Goal: Information Seeking & Learning: Learn about a topic

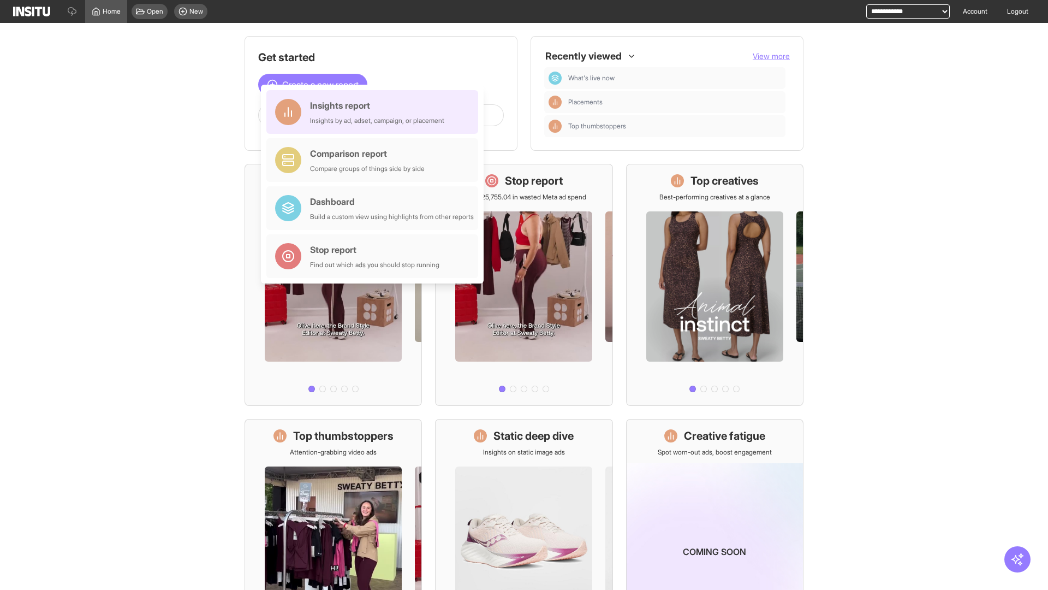
click at [375, 112] on div "Insights report Insights by ad, adset, campaign, or placement" at bounding box center [377, 112] width 134 height 26
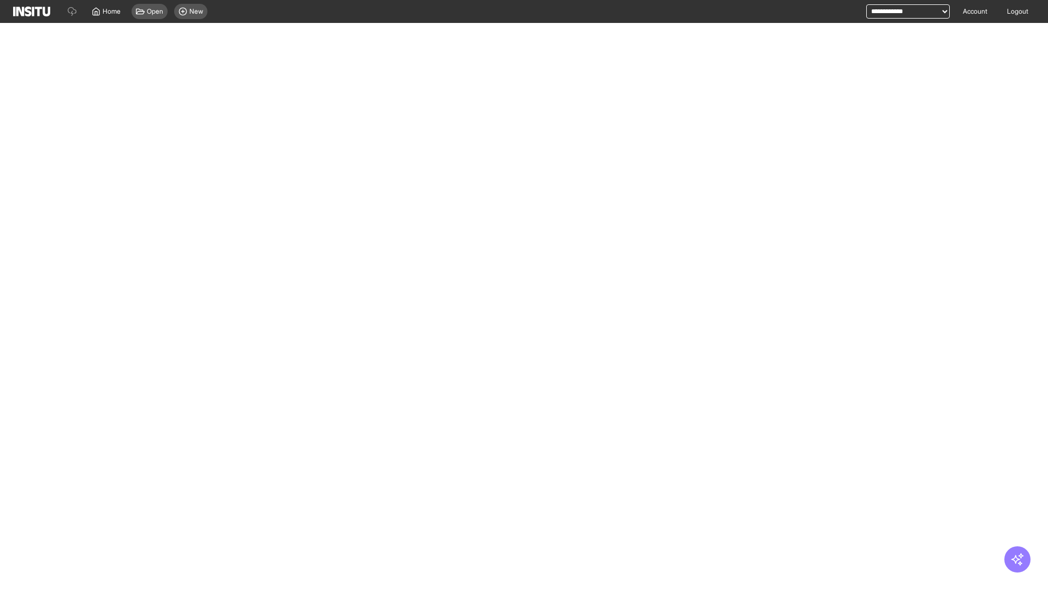
select select "**"
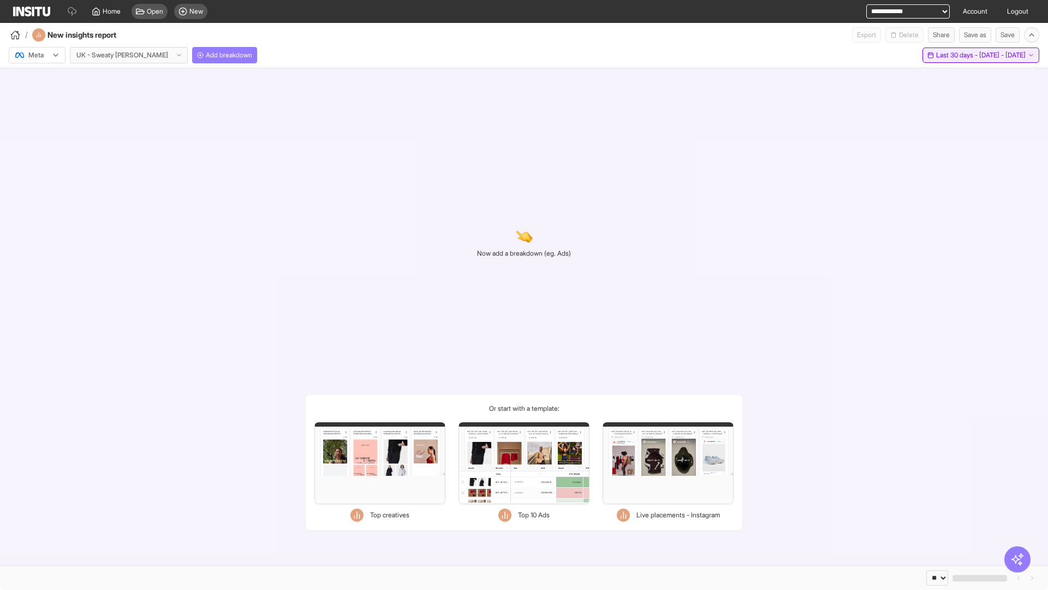
click at [958, 55] on span "Last 30 days - [DATE] - [DATE]" at bounding box center [981, 55] width 90 height 9
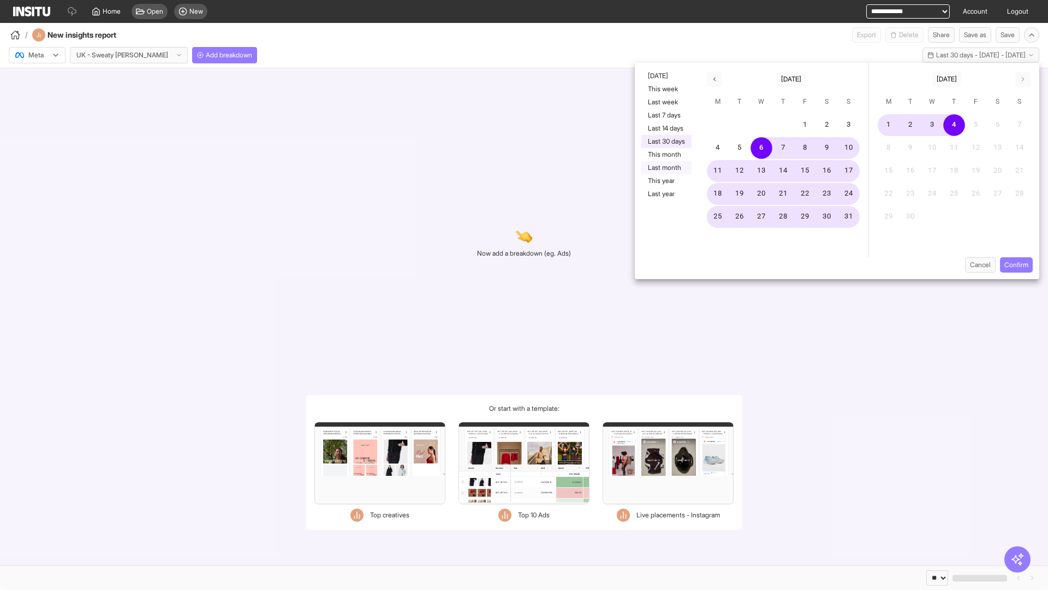
click at [666, 168] on button "Last month" at bounding box center [667, 167] width 50 height 13
